Goal: Information Seeking & Learning: Compare options

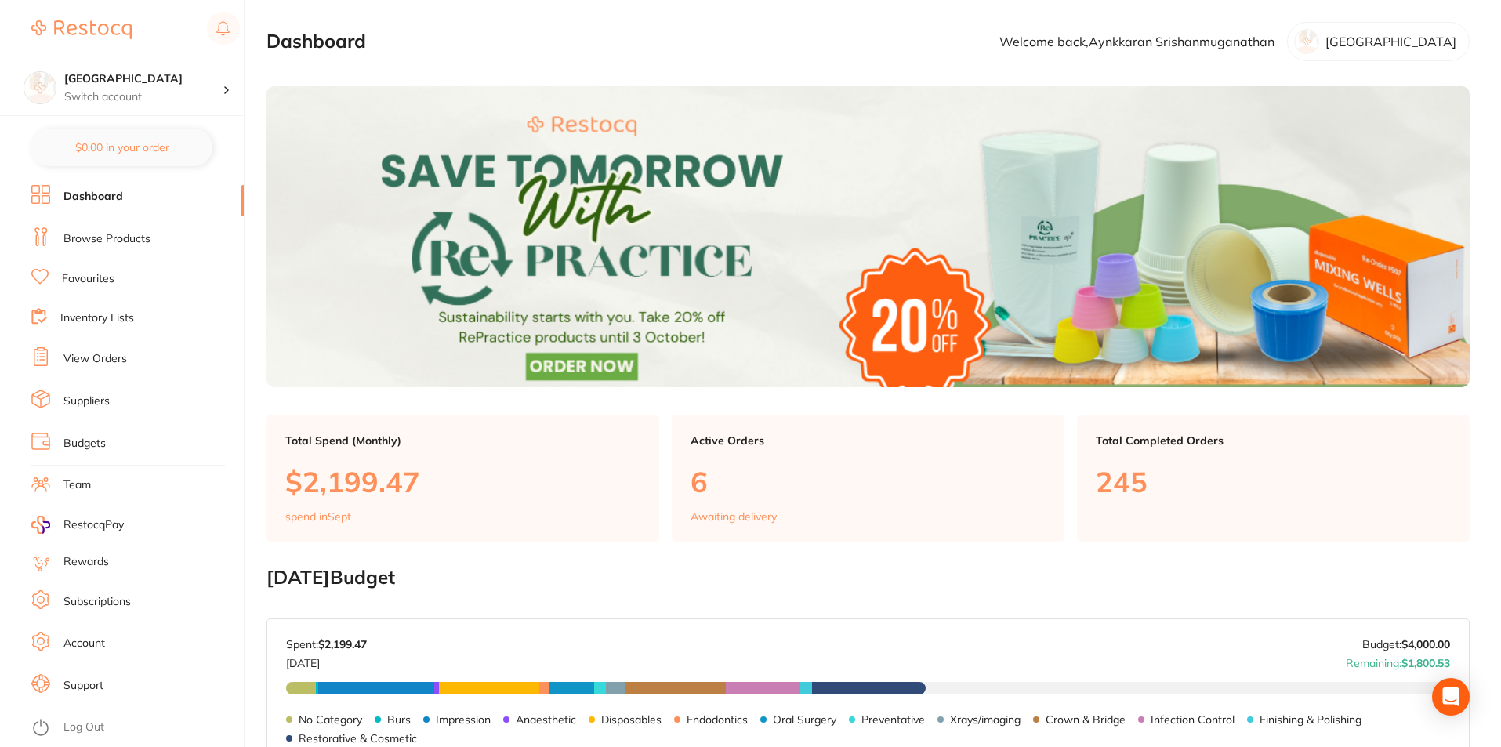
click at [111, 244] on link "Browse Products" at bounding box center [106, 239] width 87 height 16
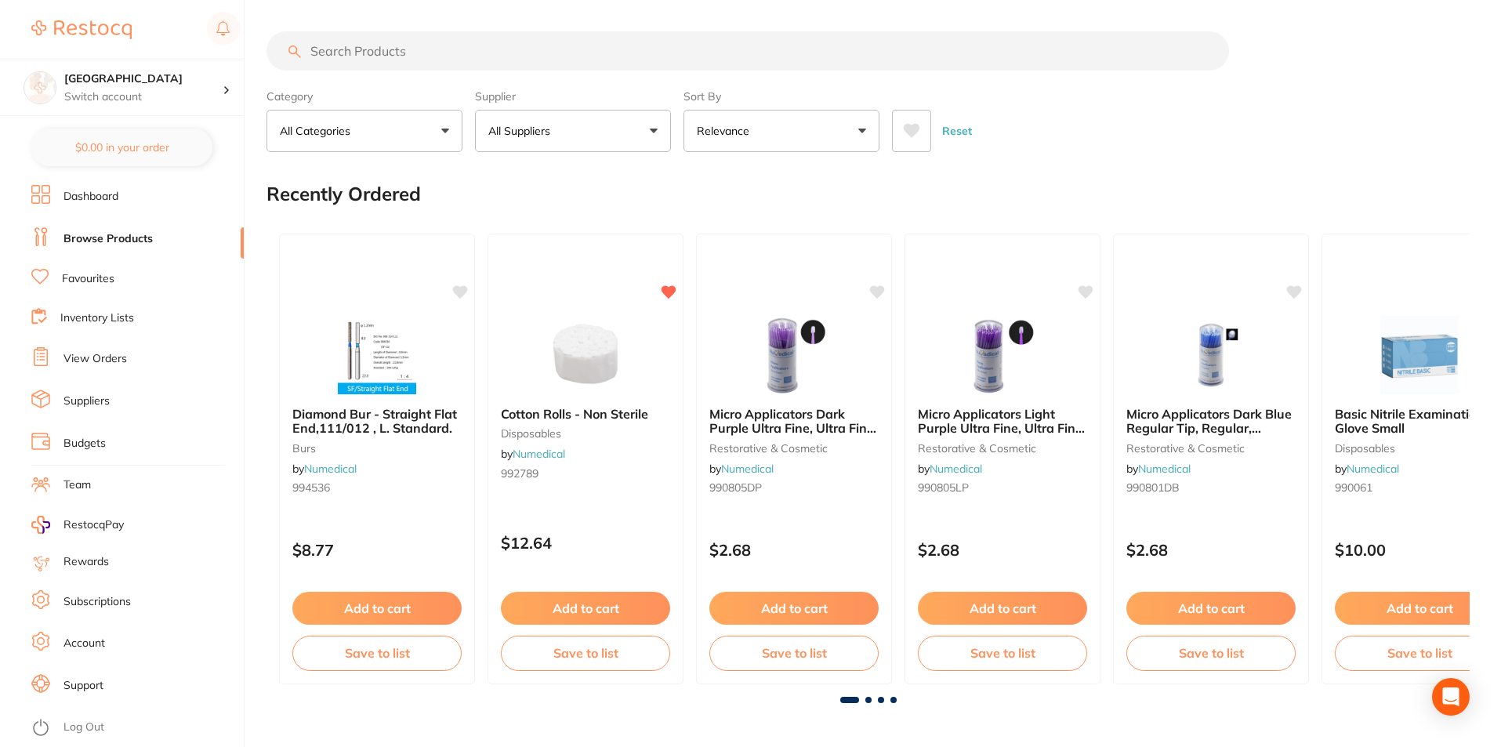
click at [377, 52] on input "search" at bounding box center [747, 50] width 962 height 39
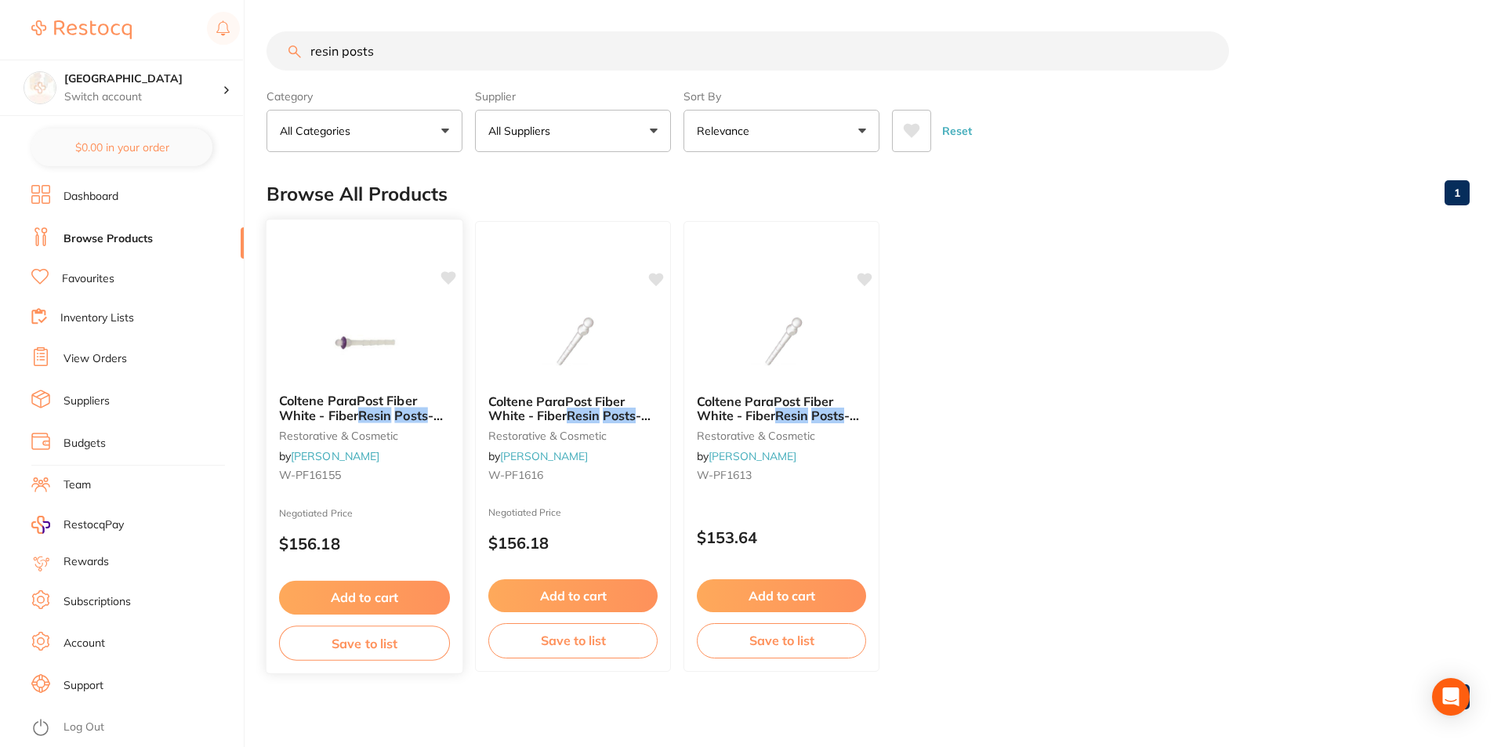
scroll to position [6, 0]
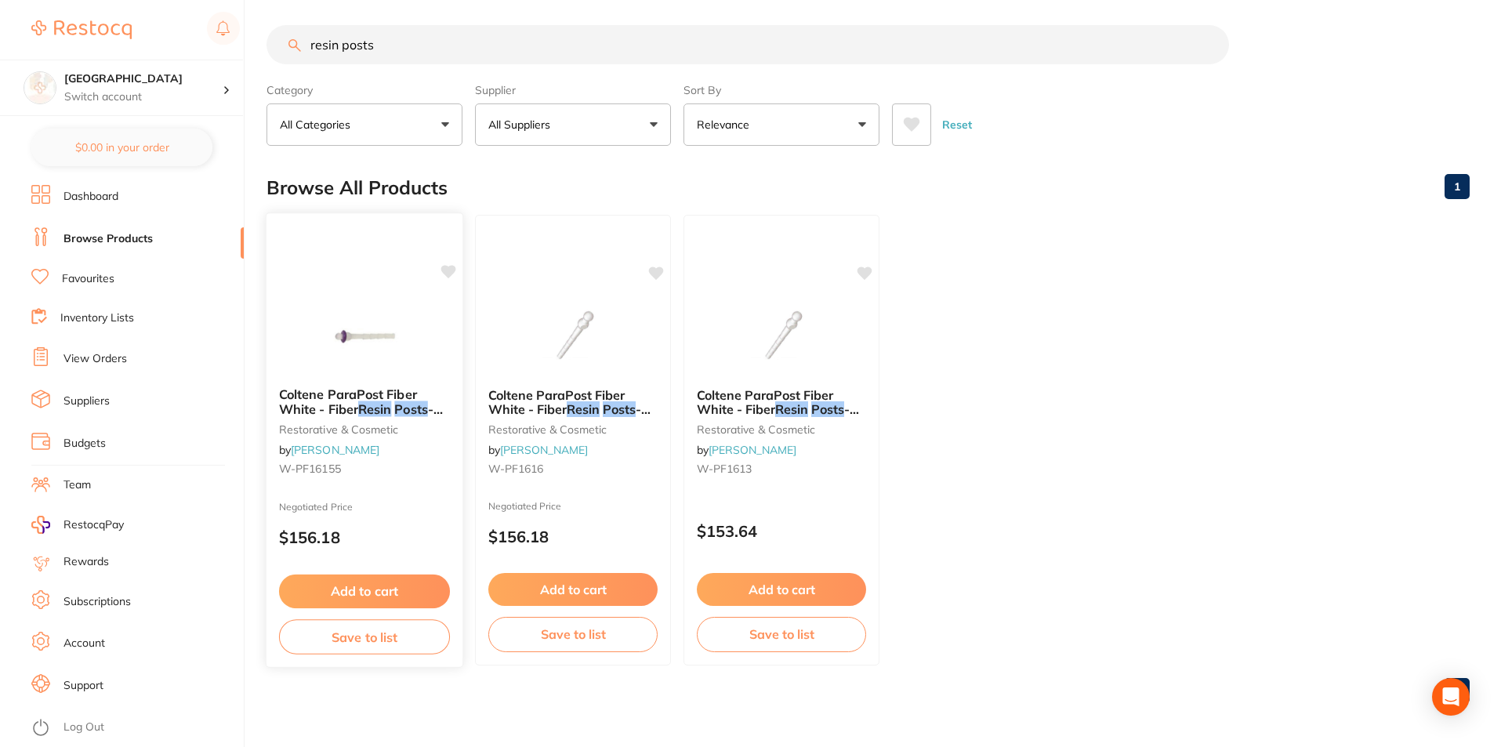
click at [411, 332] on img at bounding box center [364, 334] width 103 height 79
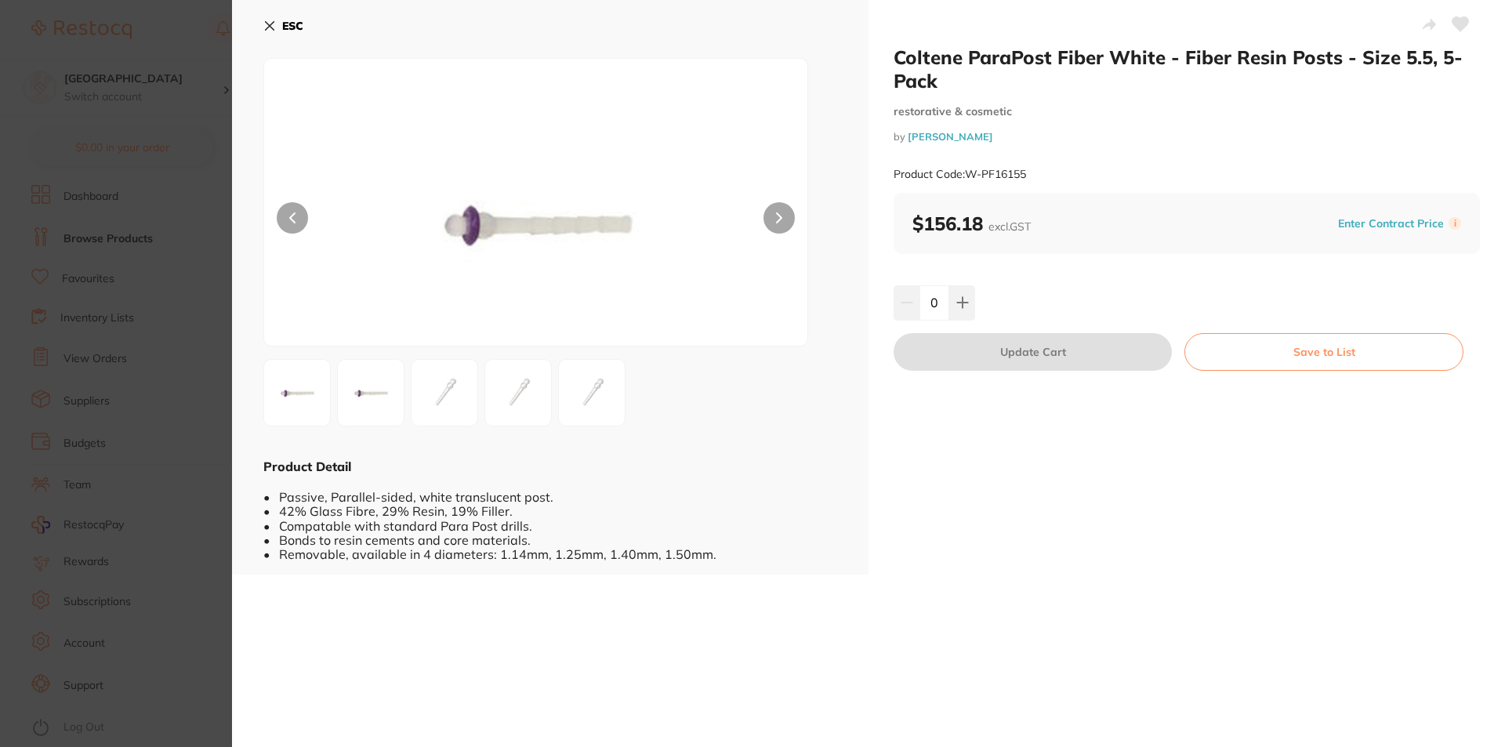
click at [286, 23] on b "ESC" at bounding box center [292, 26] width 21 height 14
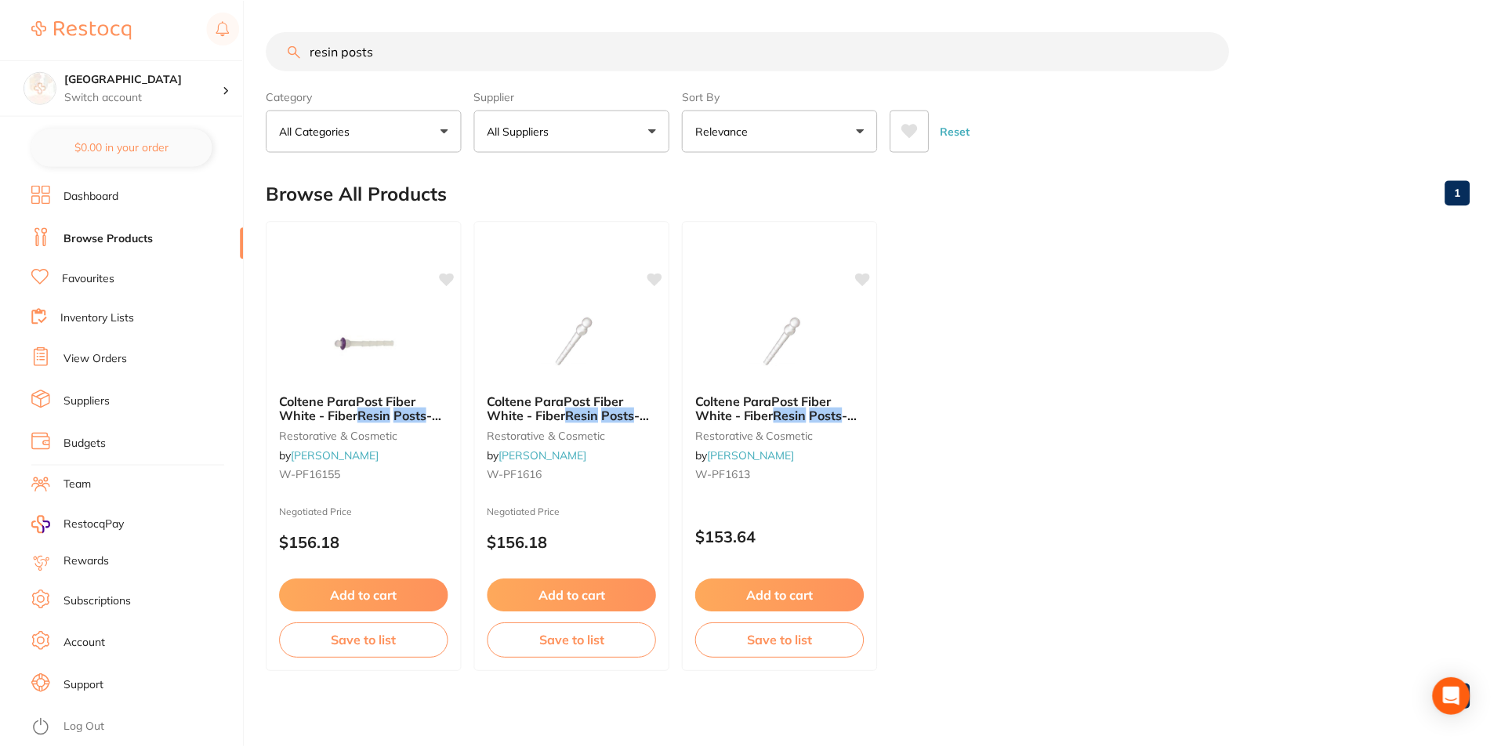
scroll to position [6, 0]
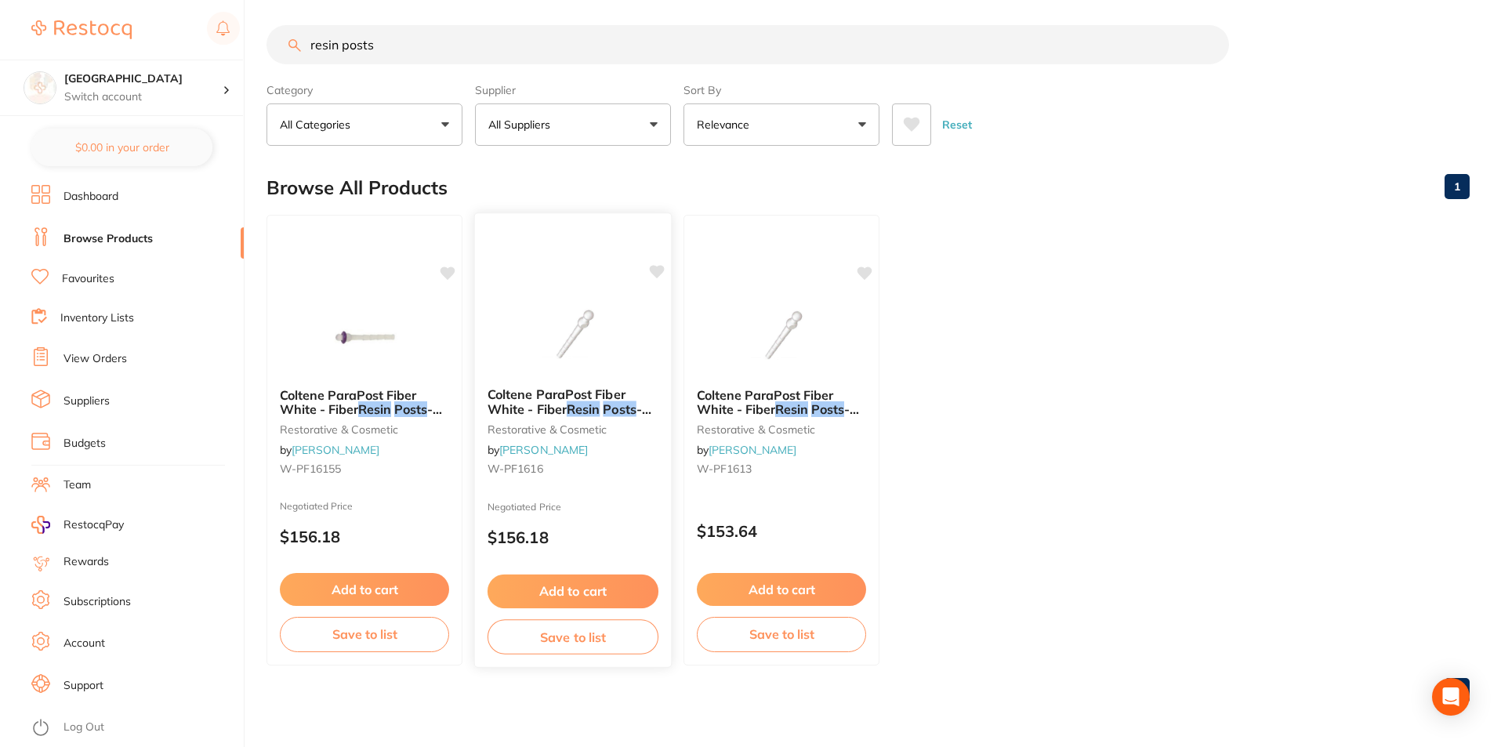
click at [524, 355] on img at bounding box center [572, 334] width 103 height 79
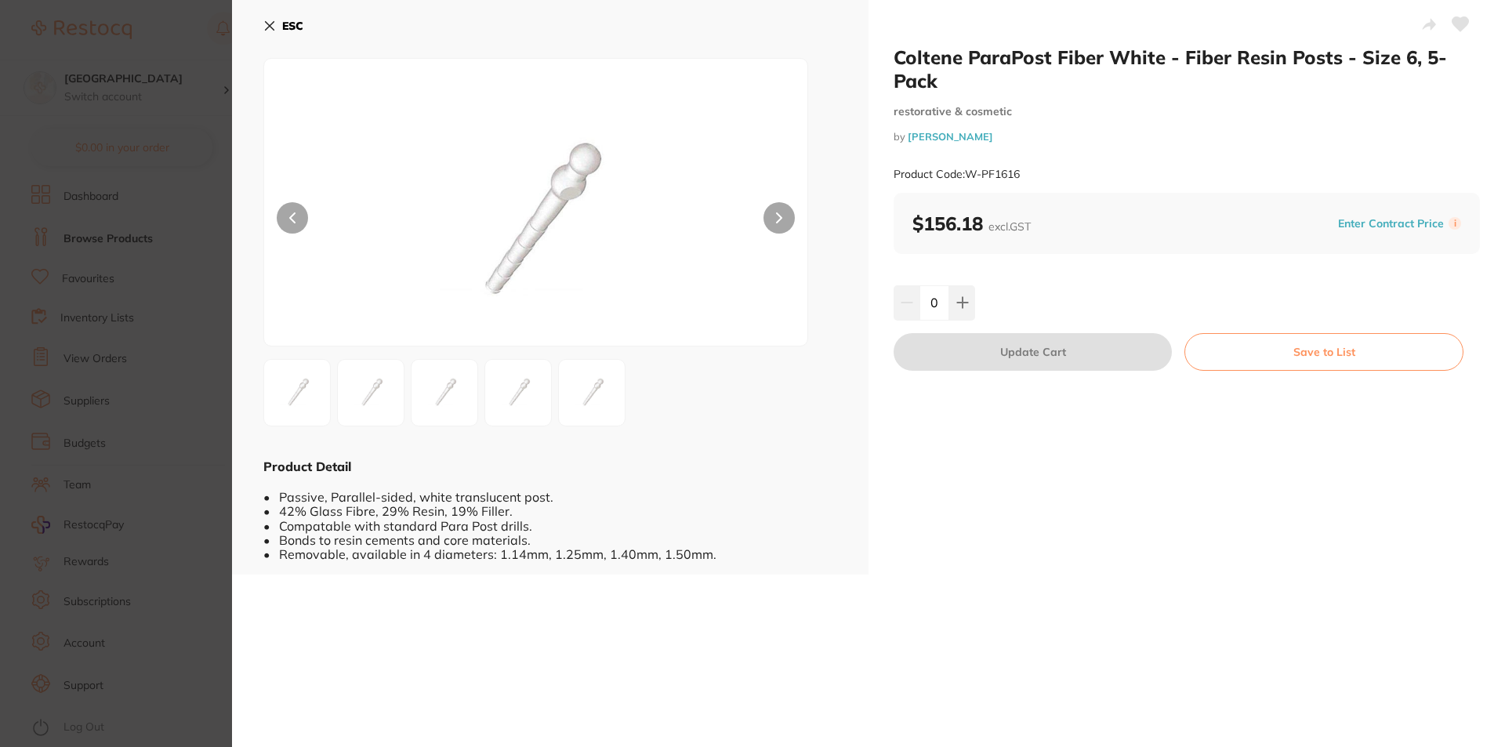
click at [292, 24] on b "ESC" at bounding box center [292, 26] width 21 height 14
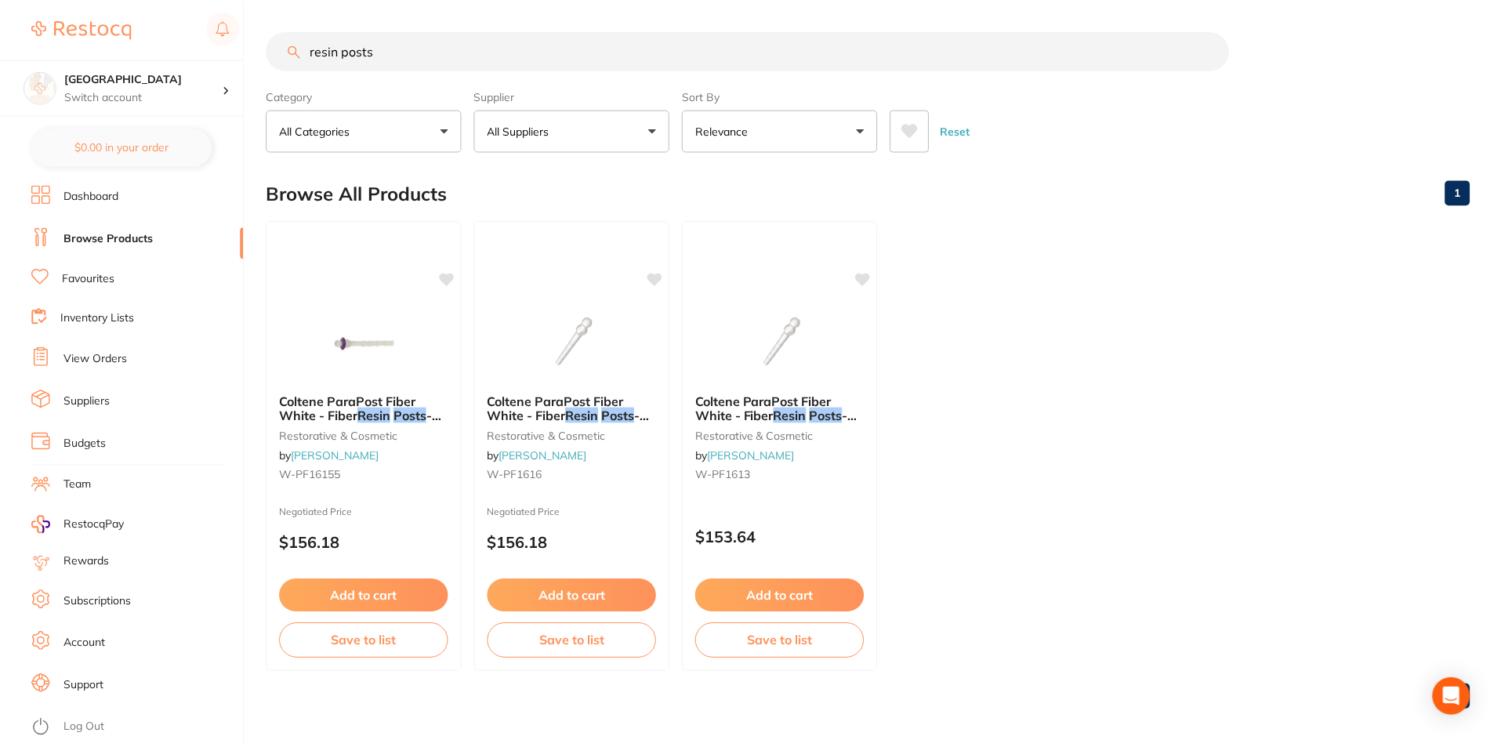
scroll to position [6, 0]
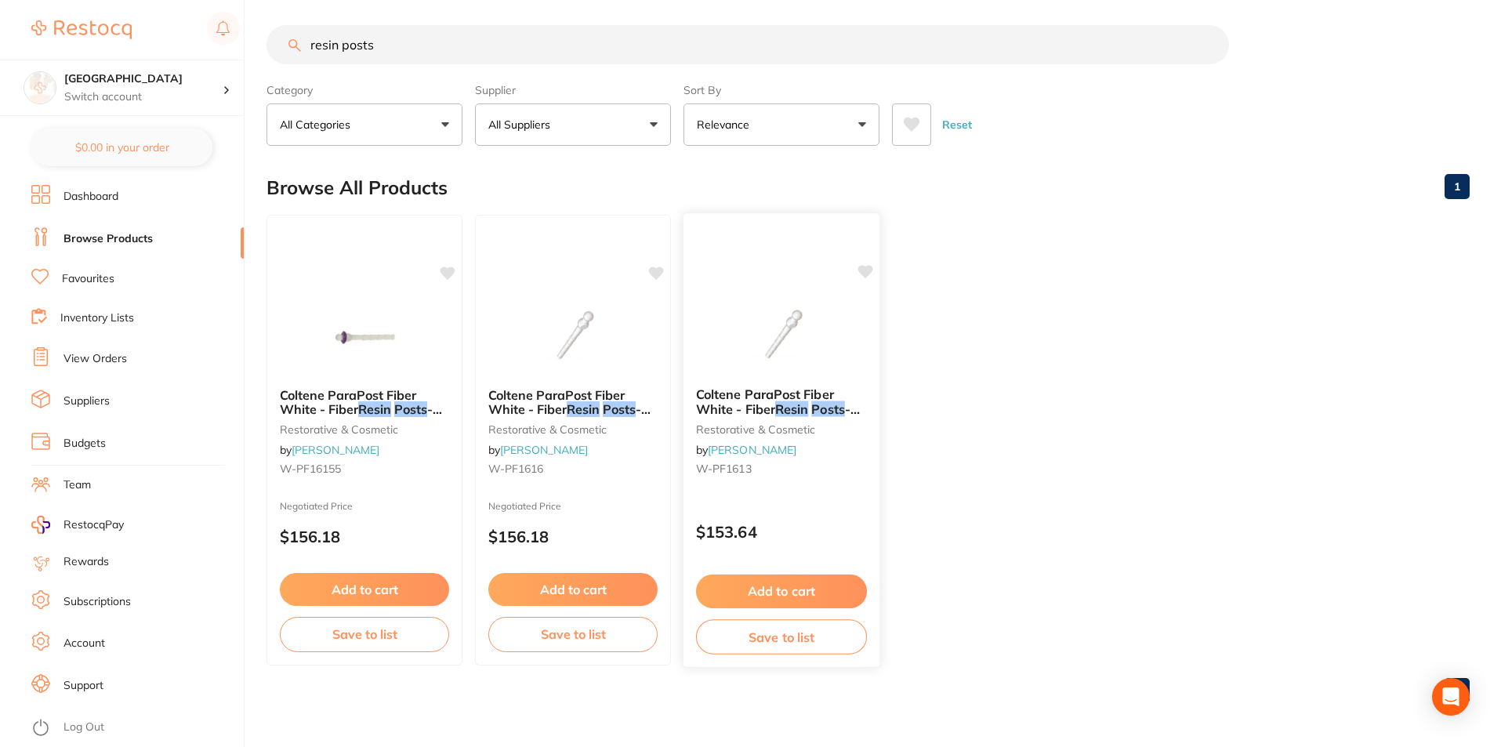
click at [759, 345] on img at bounding box center [781, 334] width 103 height 79
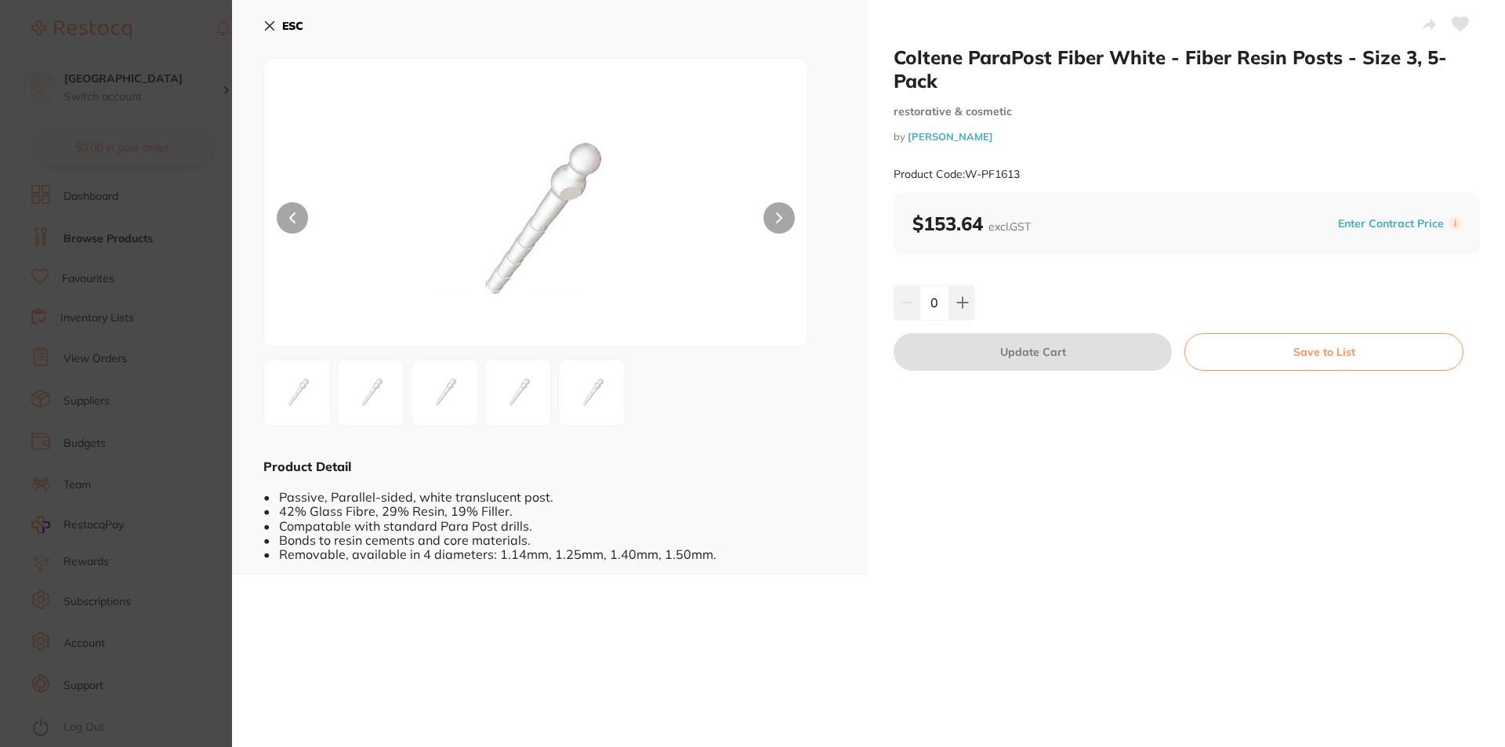
click at [283, 25] on b "ESC" at bounding box center [292, 26] width 21 height 14
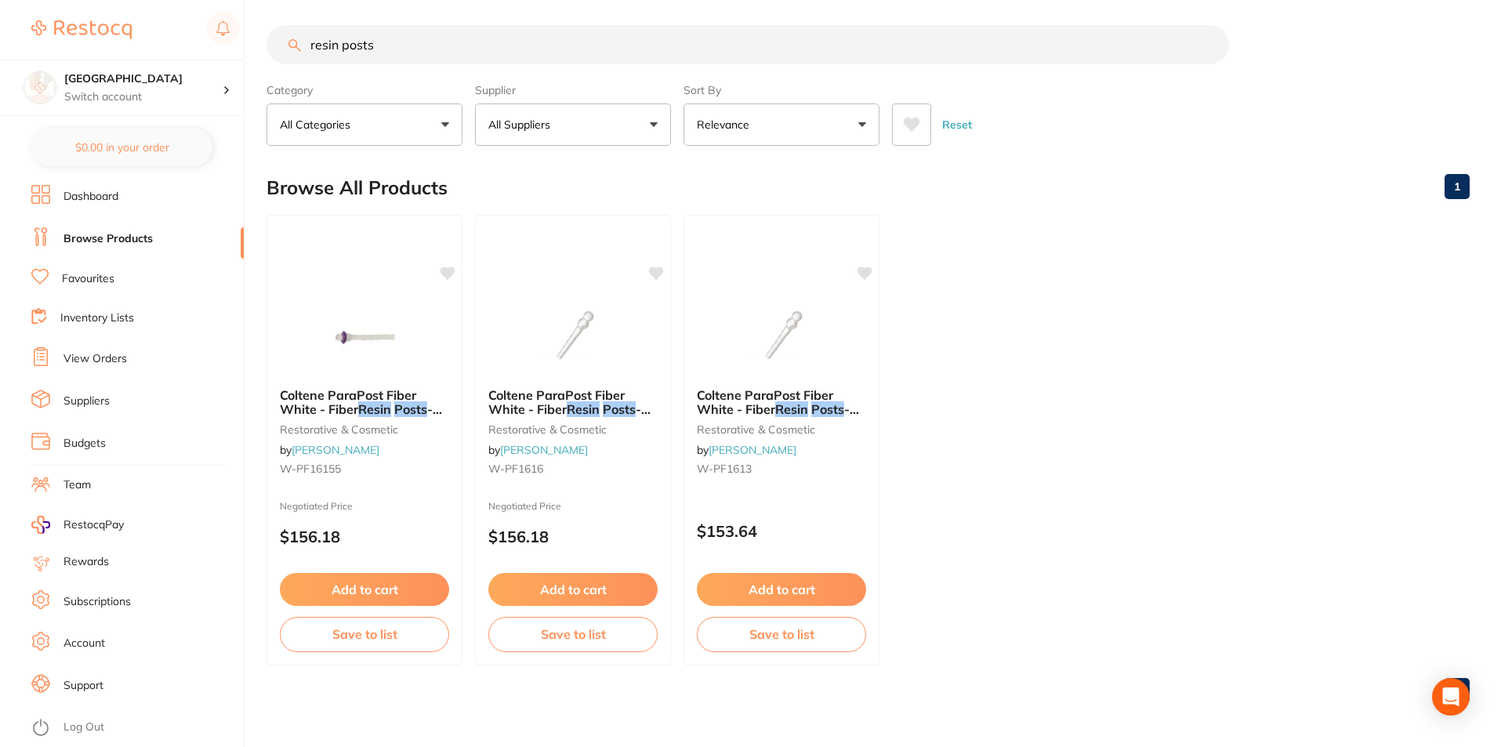
drag, startPoint x: 340, startPoint y: 45, endPoint x: 249, endPoint y: 45, distance: 90.9
click at [251, 45] on div "$0.00 Lakes Boulevard Dental Switch account Lakes Boulevard Dental $0.00 in you…" at bounding box center [750, 367] width 1501 height 747
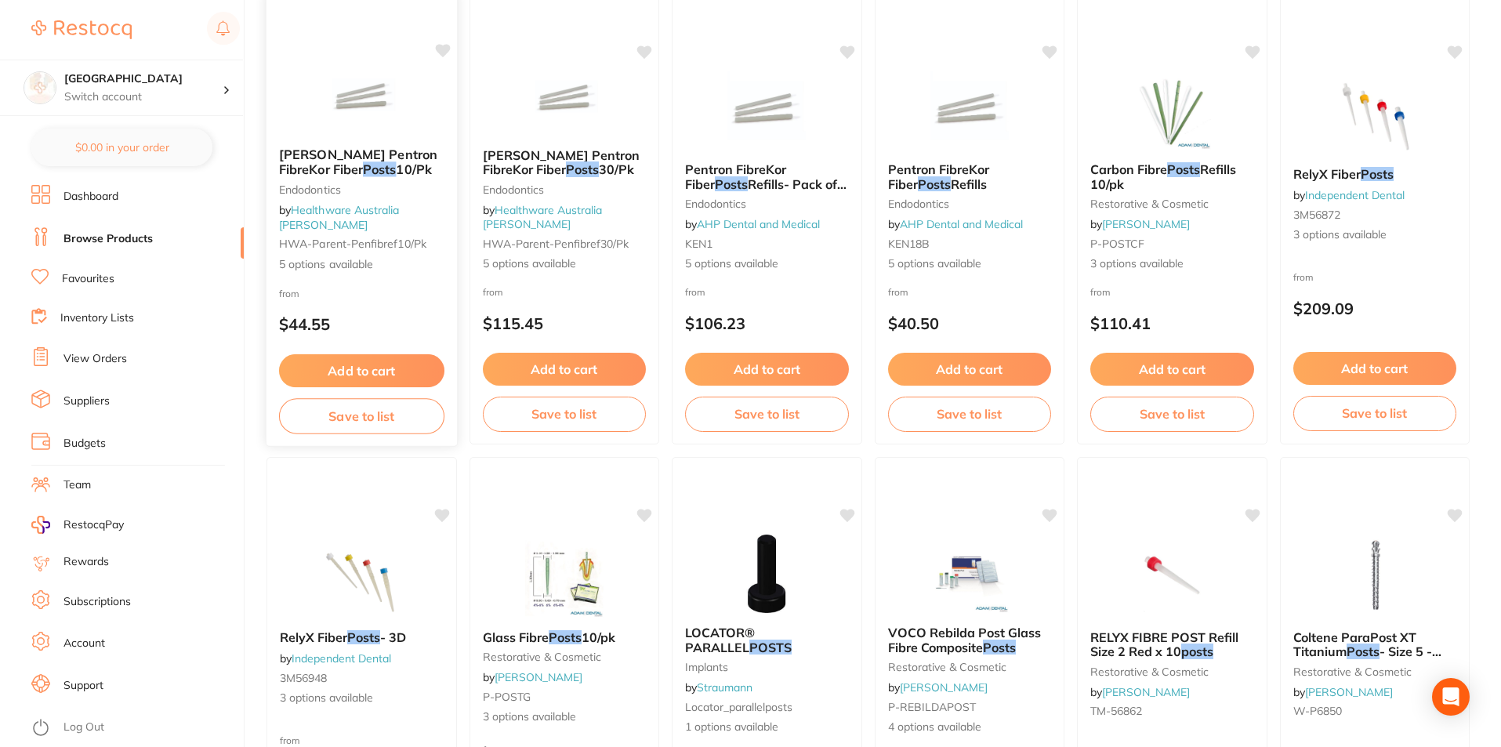
scroll to position [313, 0]
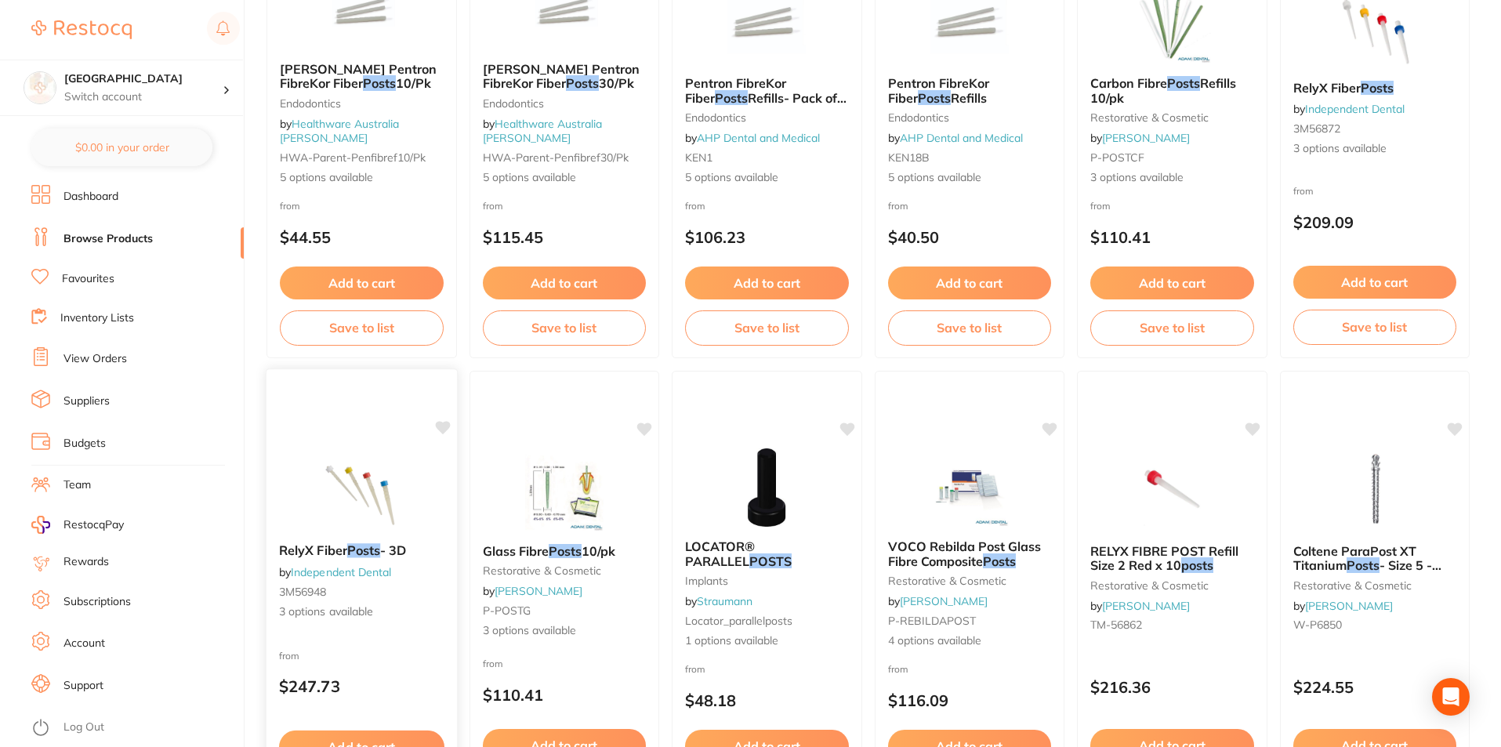
click at [350, 483] on img at bounding box center [361, 490] width 103 height 79
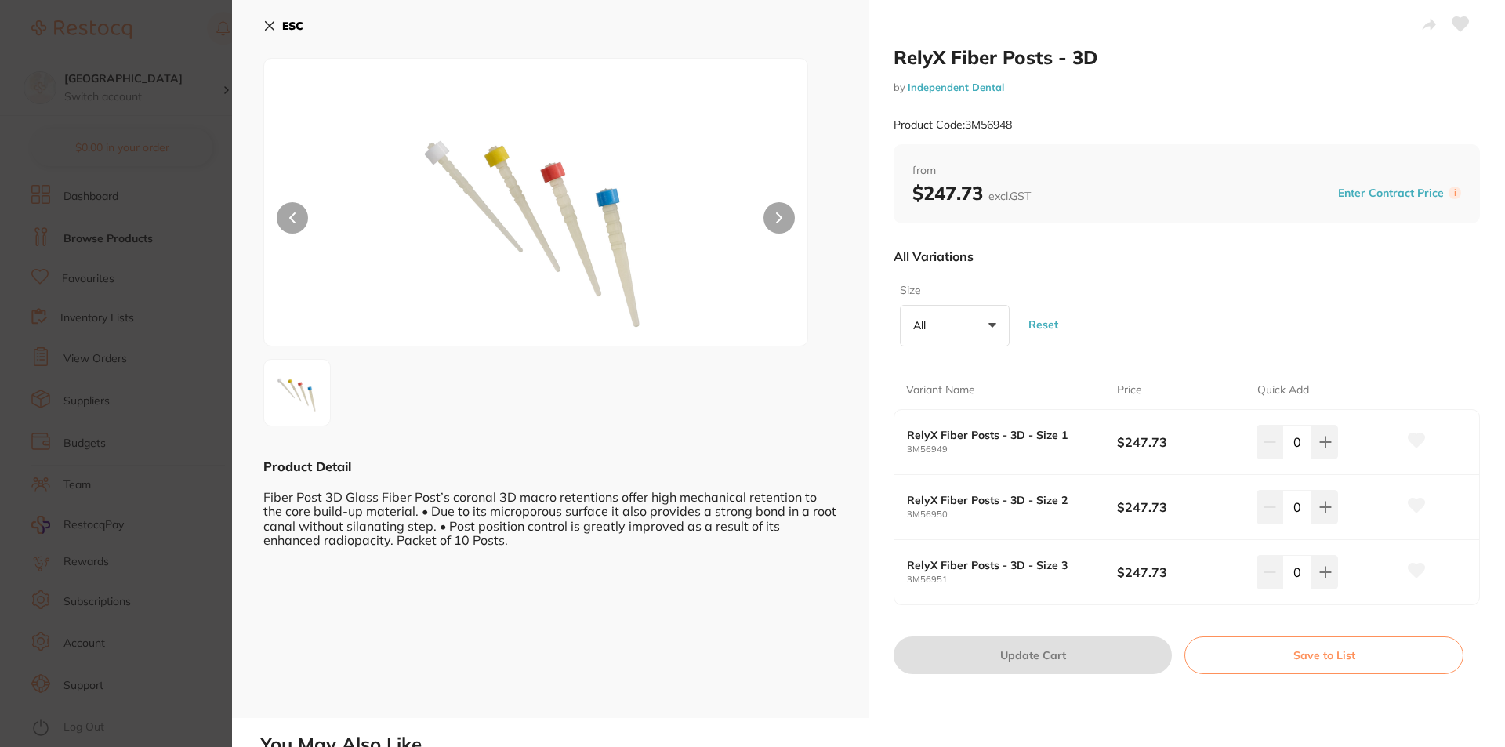
click at [279, 27] on button "ESC" at bounding box center [283, 26] width 40 height 27
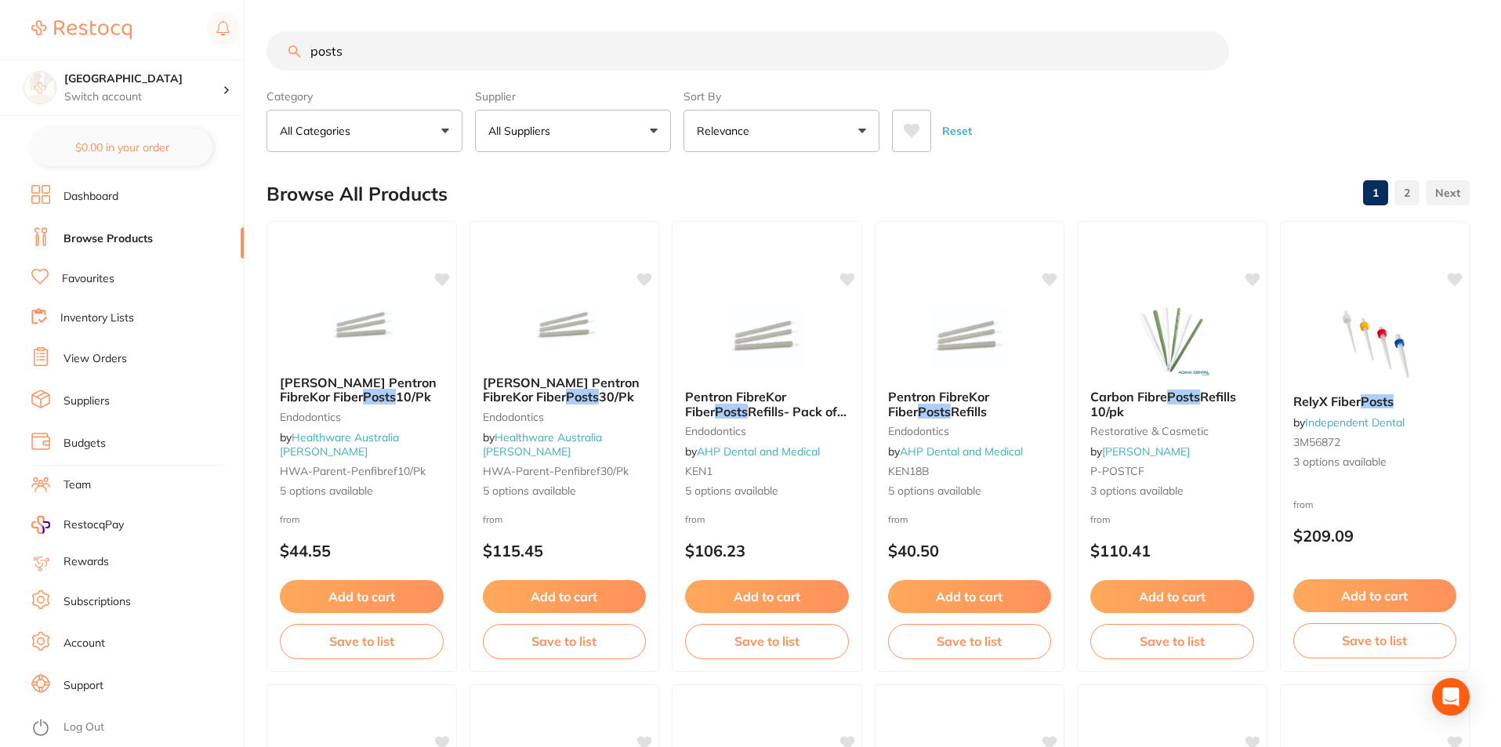
click at [422, 56] on input "posts" at bounding box center [747, 50] width 962 height 39
type input "p"
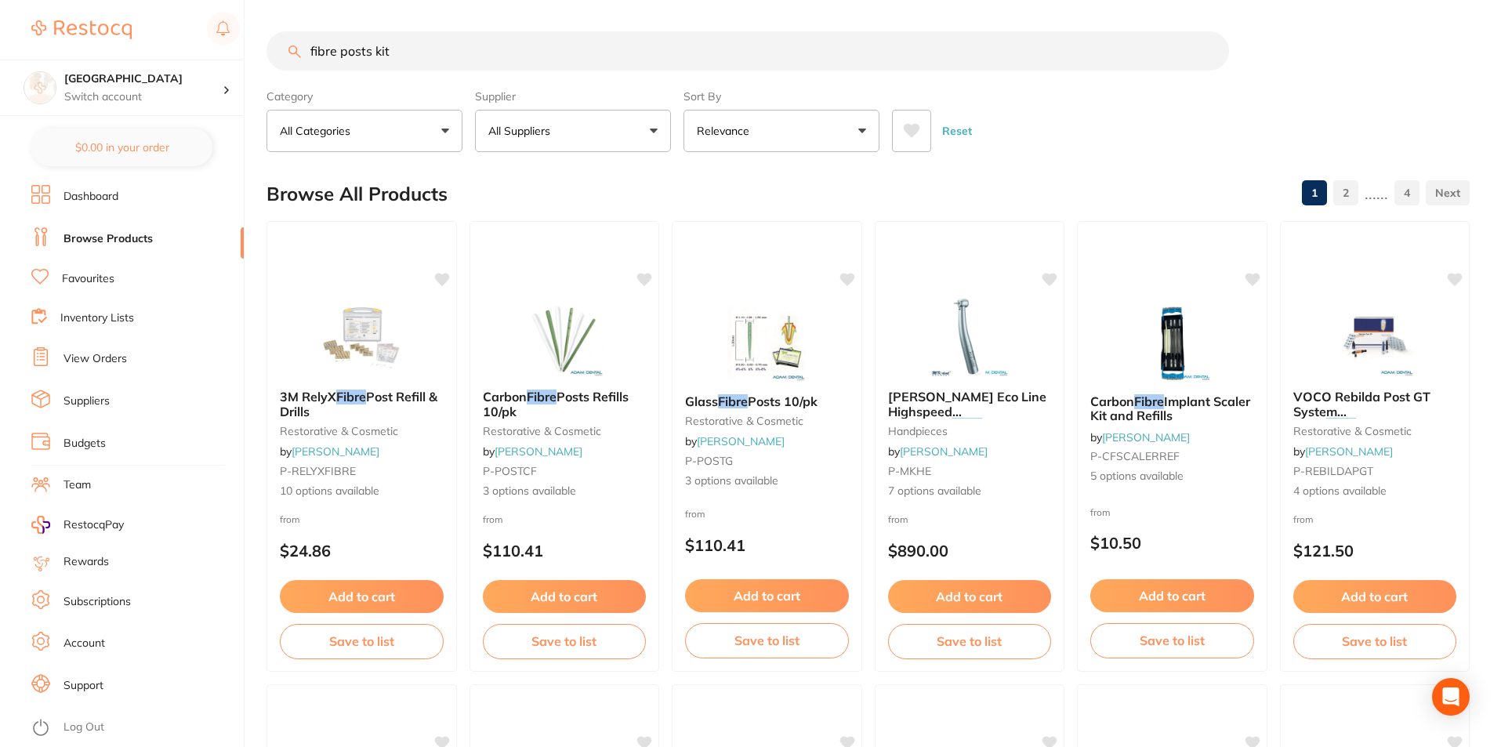
type input "fibre posts kit"
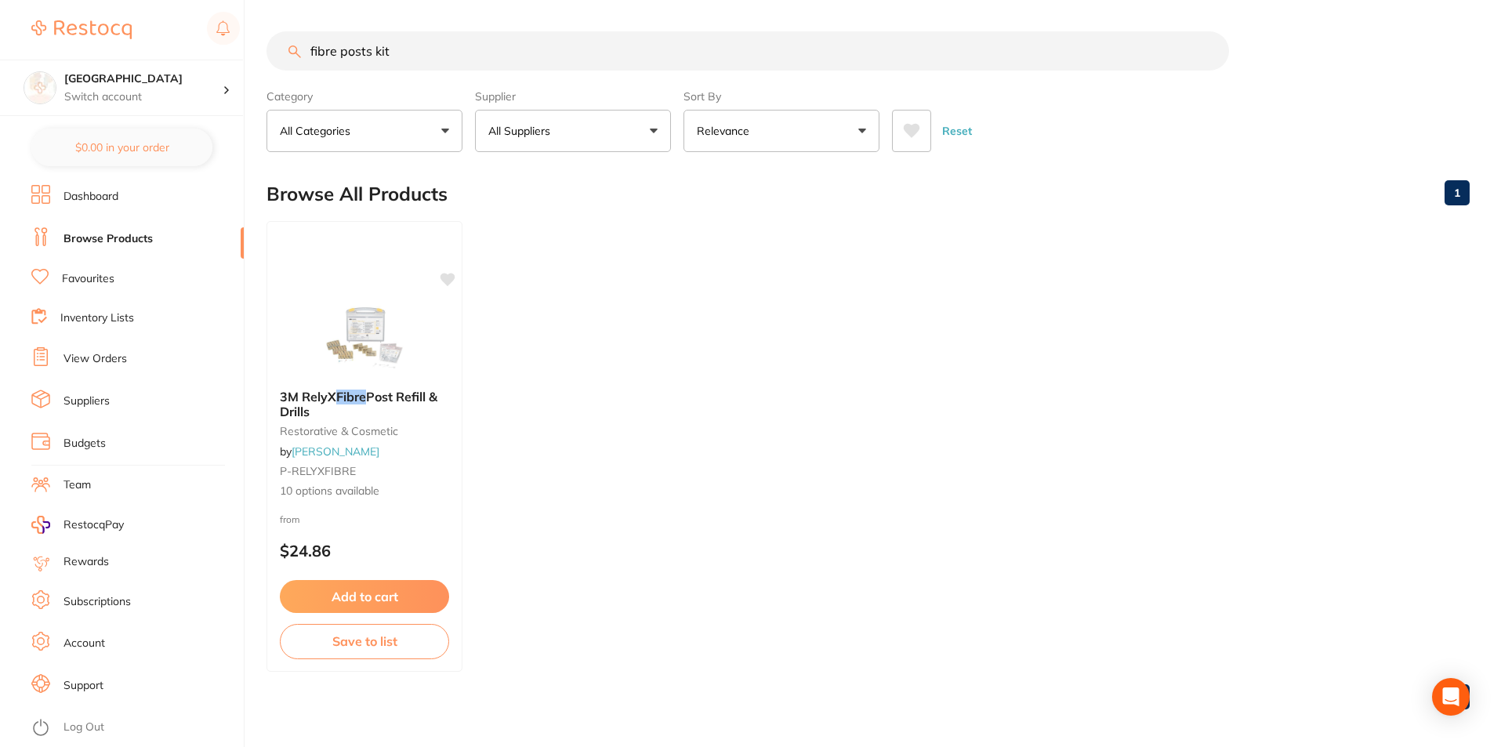
click at [394, 350] on img at bounding box center [364, 338] width 102 height 78
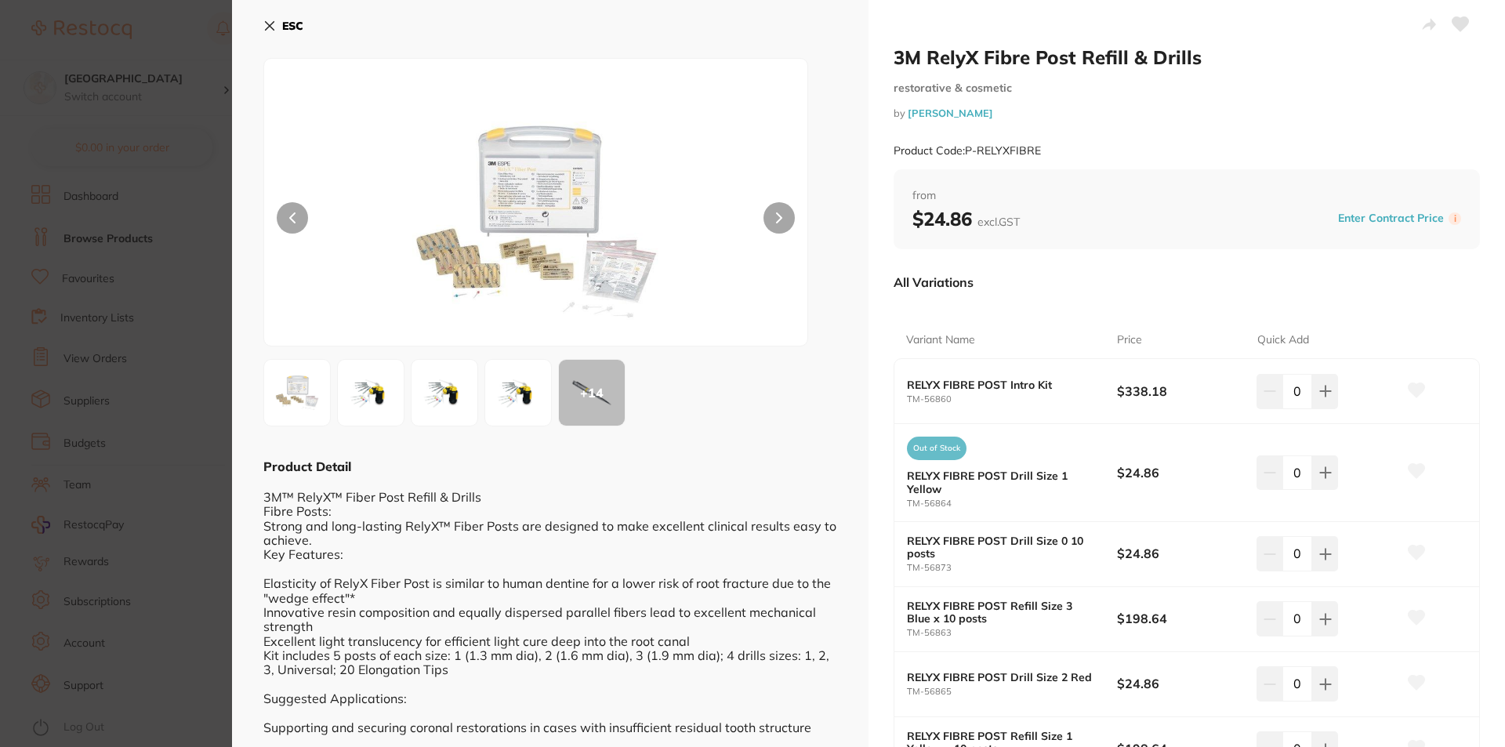
click at [1031, 384] on b "RELYX FIBRE POST Intro Kit" at bounding box center [1001, 385] width 189 height 13
click at [466, 394] on img at bounding box center [444, 392] width 56 height 56
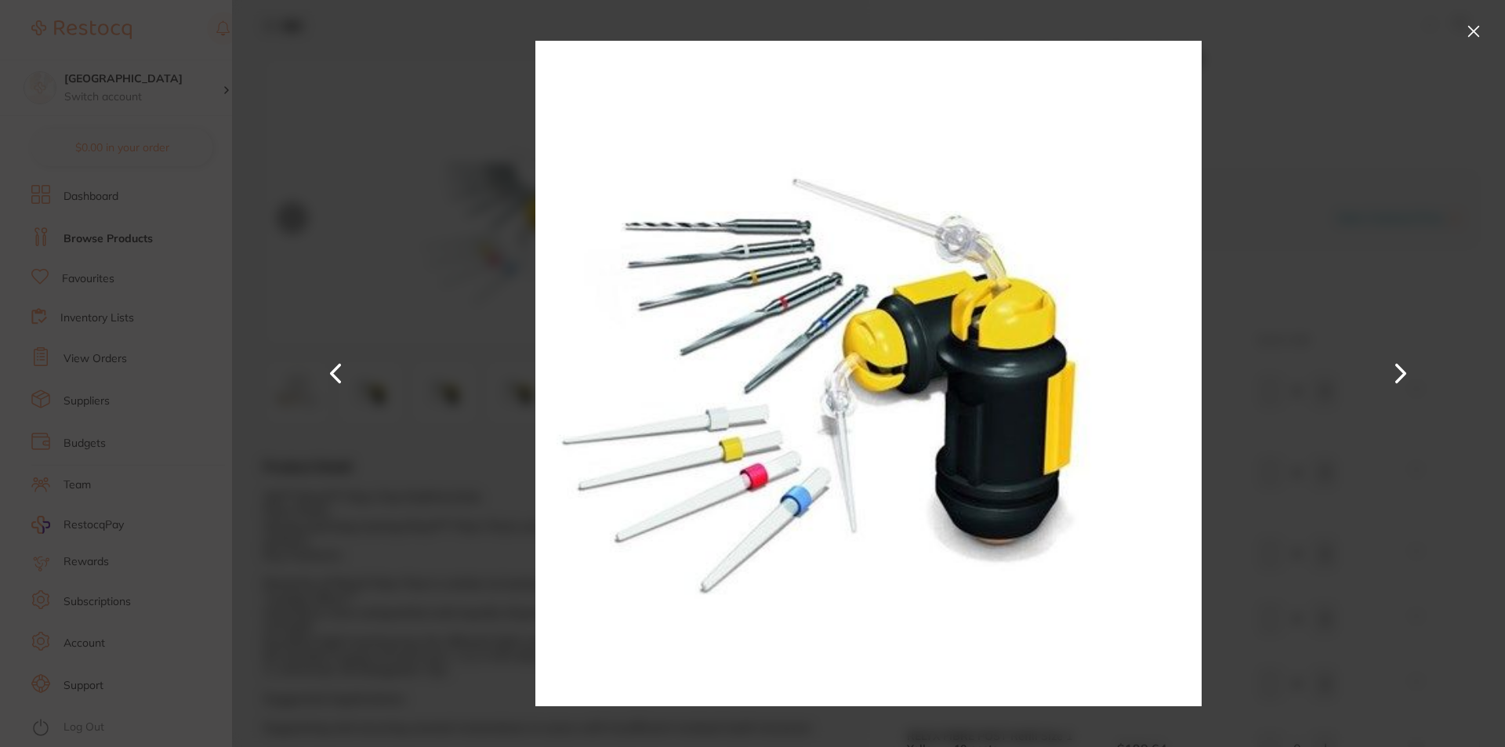
click at [1473, 32] on button at bounding box center [1473, 31] width 25 height 25
